Goal: Navigation & Orientation: Find specific page/section

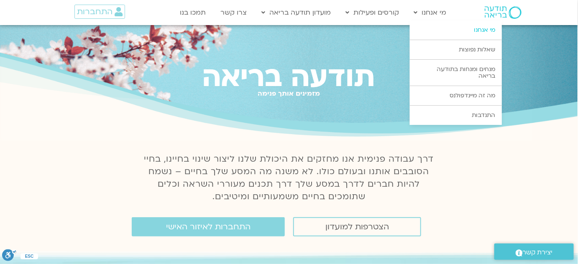
click at [456, 32] on link "מי אנחנו" at bounding box center [456, 29] width 92 height 19
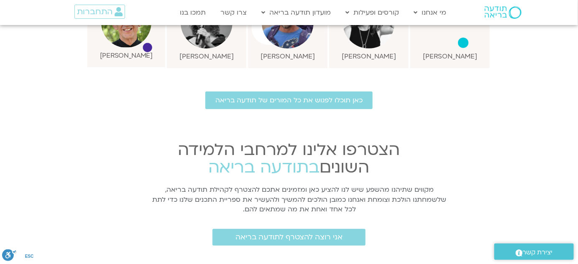
scroll to position [1008, 0]
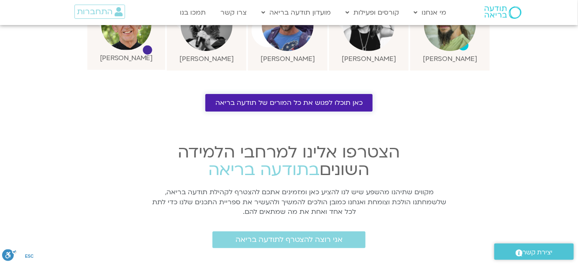
click at [338, 94] on link "כאן תוכלו לפגוש את כל המורים של תודעה בריאה" at bounding box center [288, 103] width 167 height 18
